Goal: Navigation & Orientation: Find specific page/section

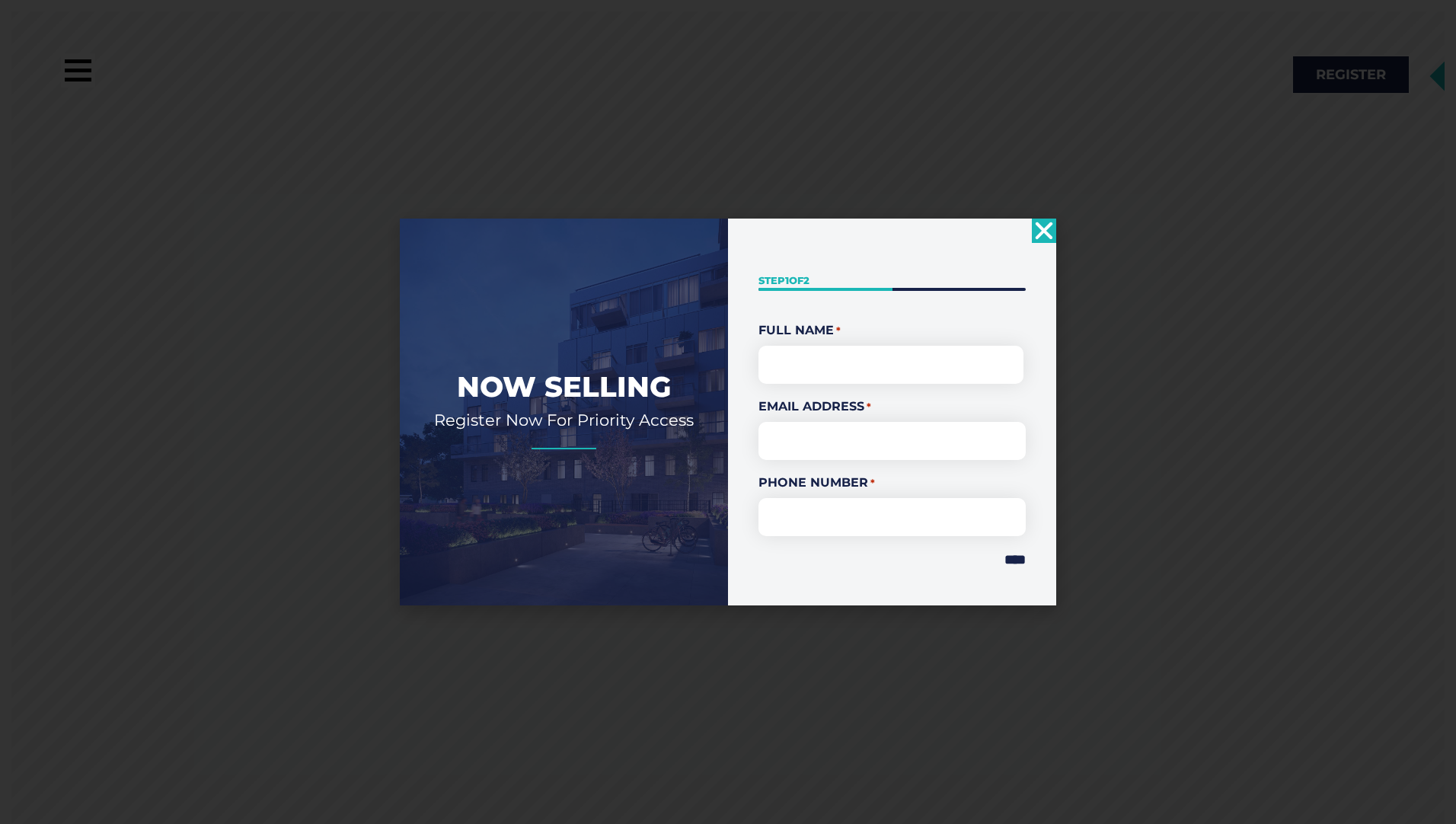
click at [1052, 227] on icon "Close" at bounding box center [1043, 230] width 24 height 24
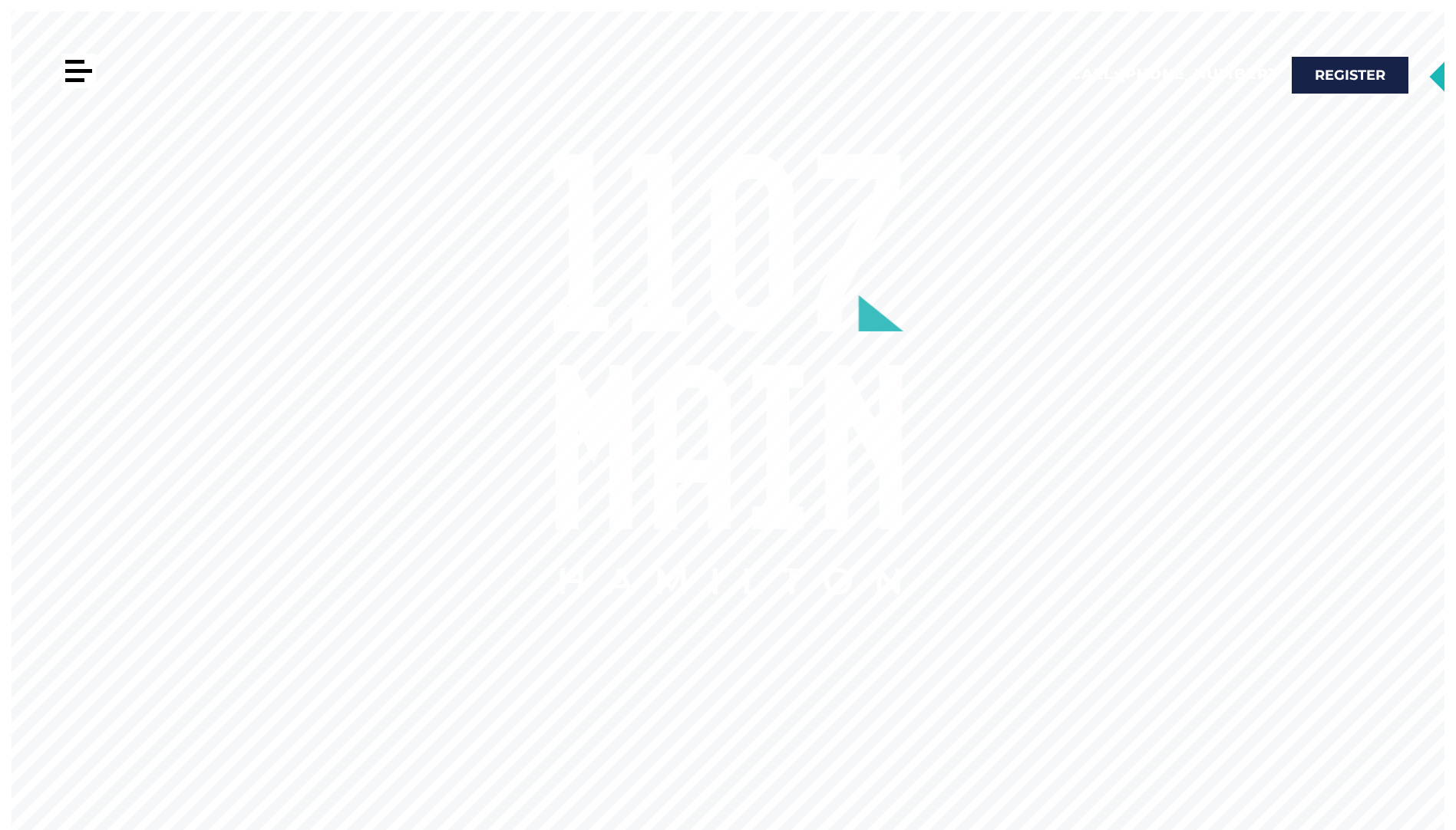
click at [70, 74] on div at bounding box center [78, 70] width 34 height 34
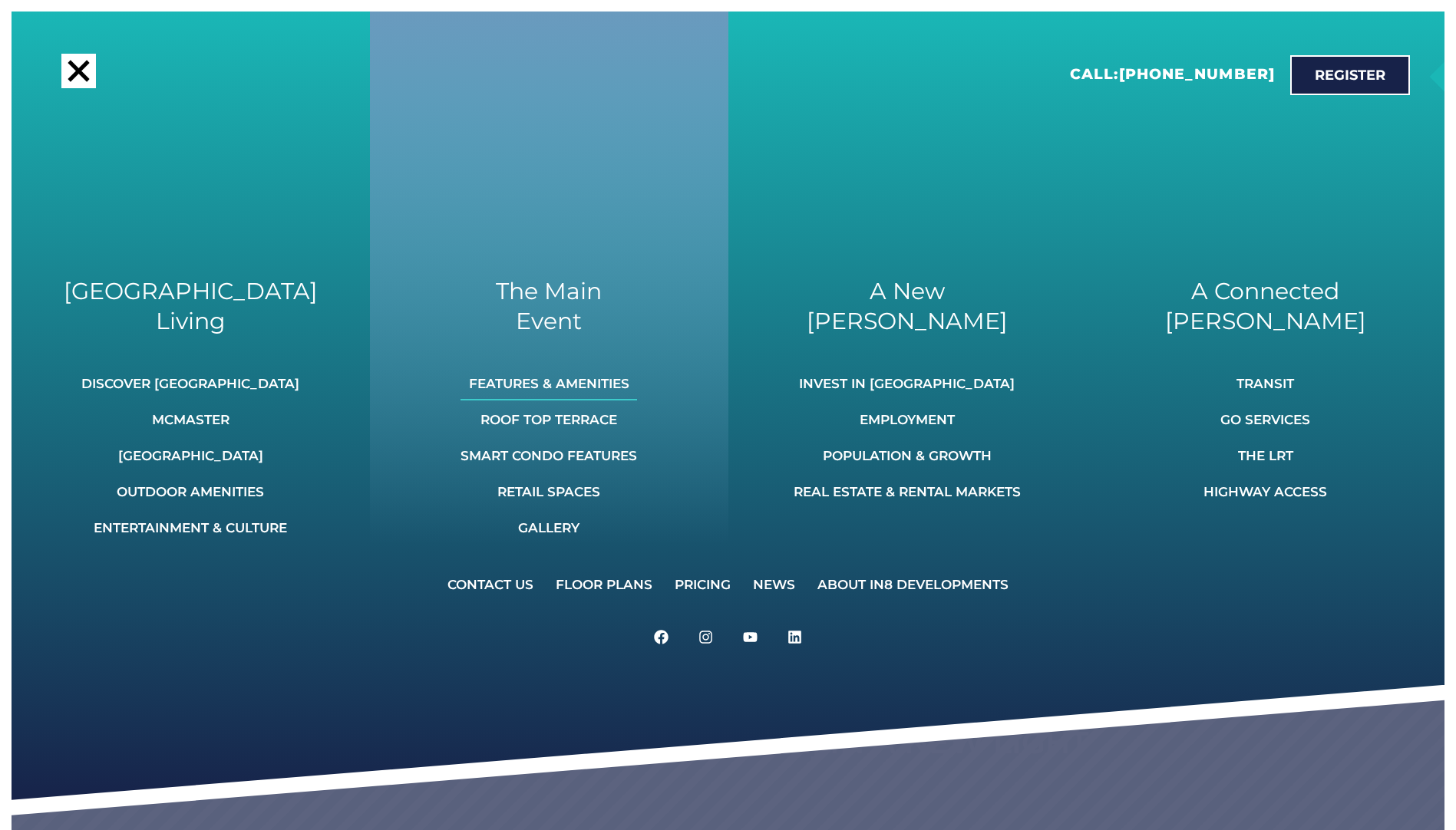
click at [541, 380] on link "Features & Amenities" at bounding box center [549, 384] width 176 height 33
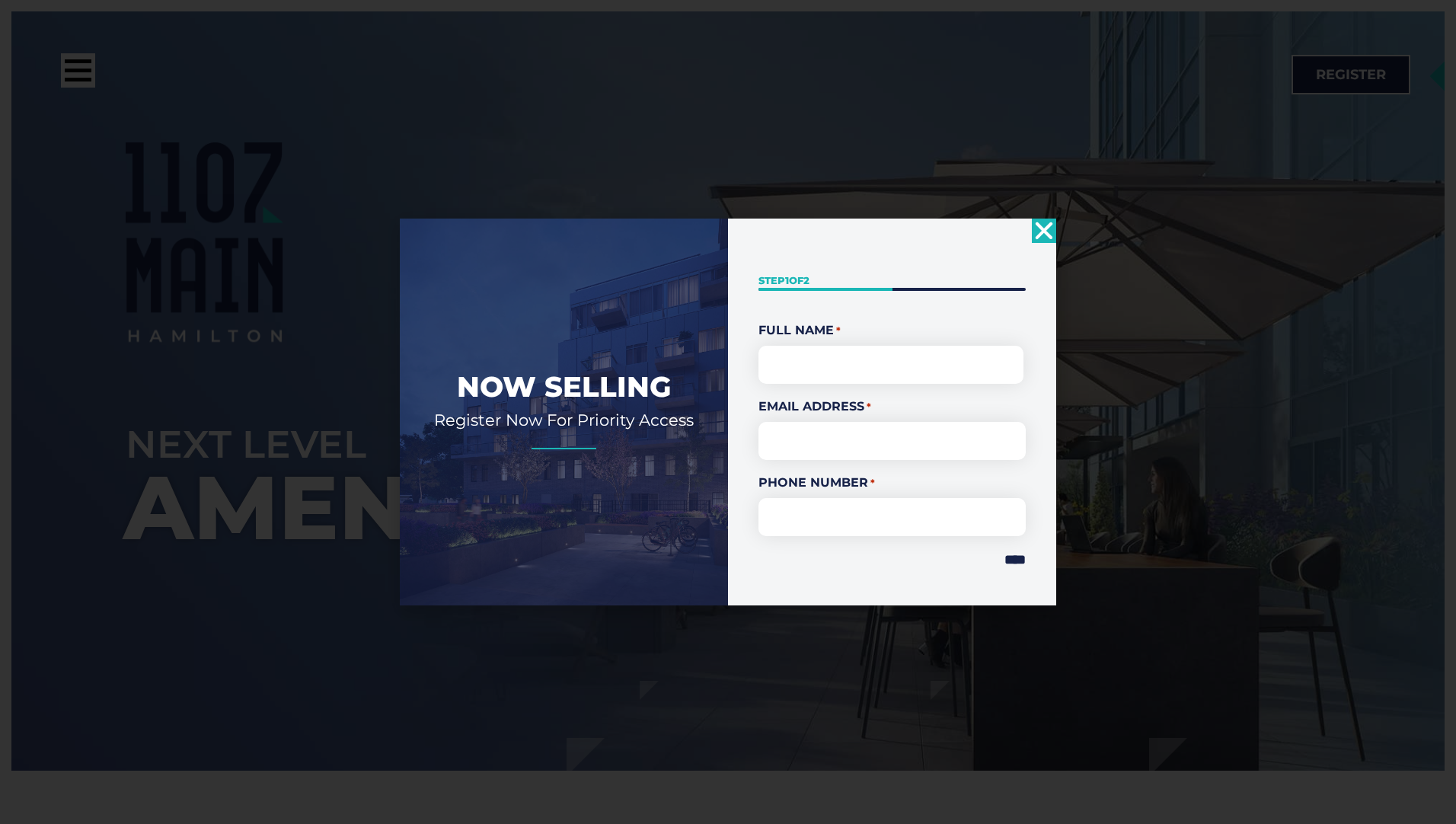
click at [1043, 231] on use "Close" at bounding box center [1044, 231] width 17 height 17
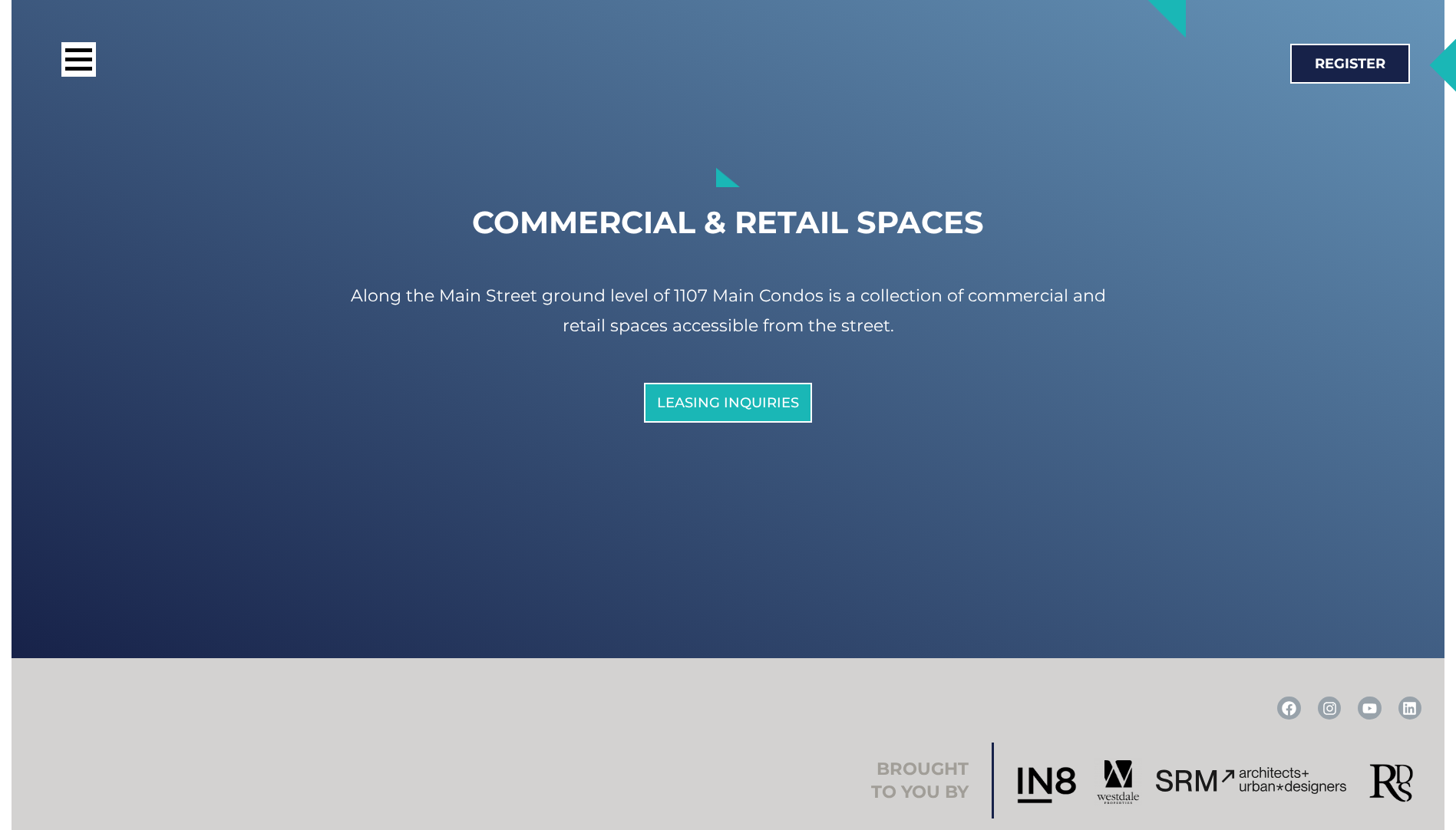
scroll to position [9245, 0]
